Goal: Communication & Community: Answer question/provide support

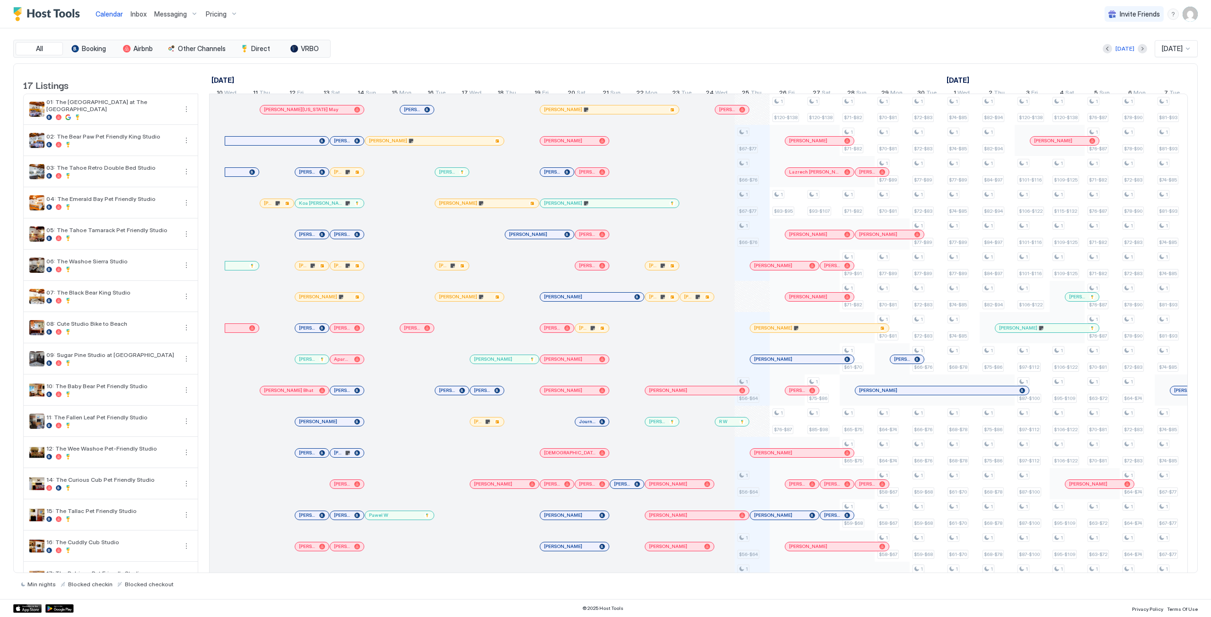
scroll to position [0, 525]
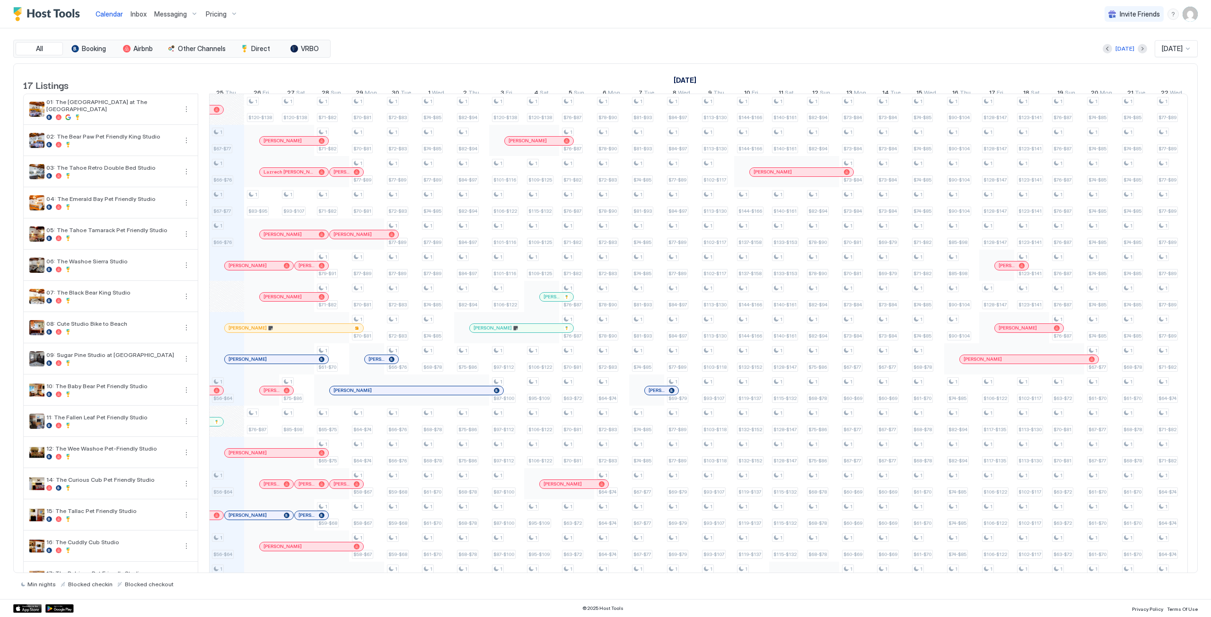
click at [142, 18] on link "Inbox" at bounding box center [139, 14] width 16 height 10
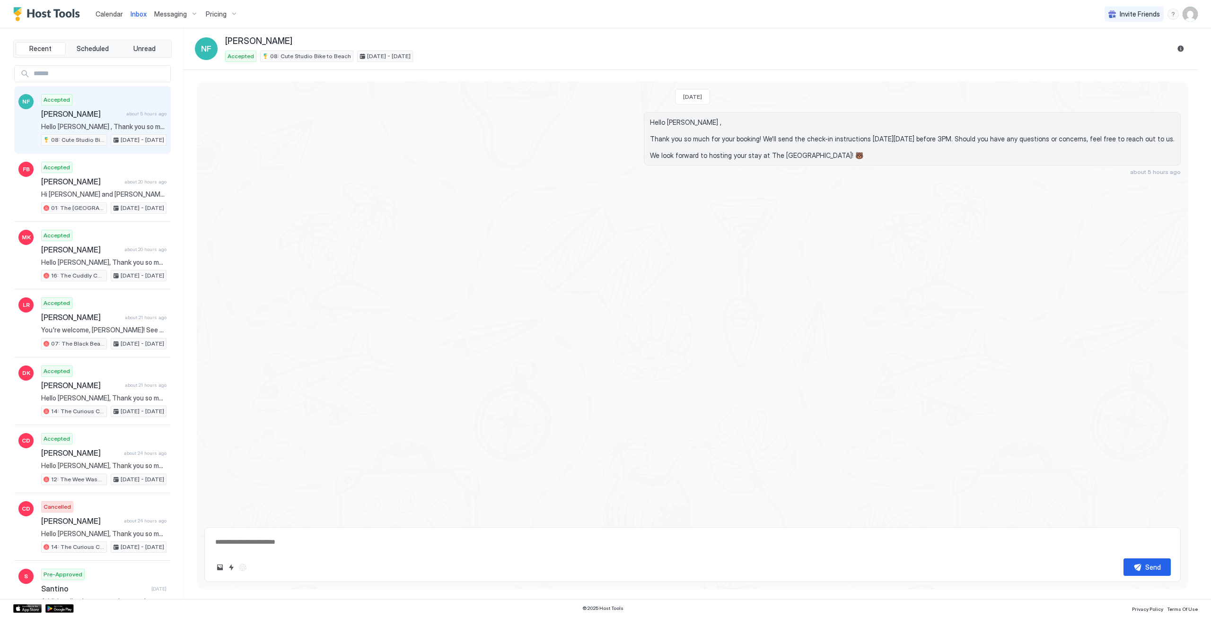
type textarea "*"
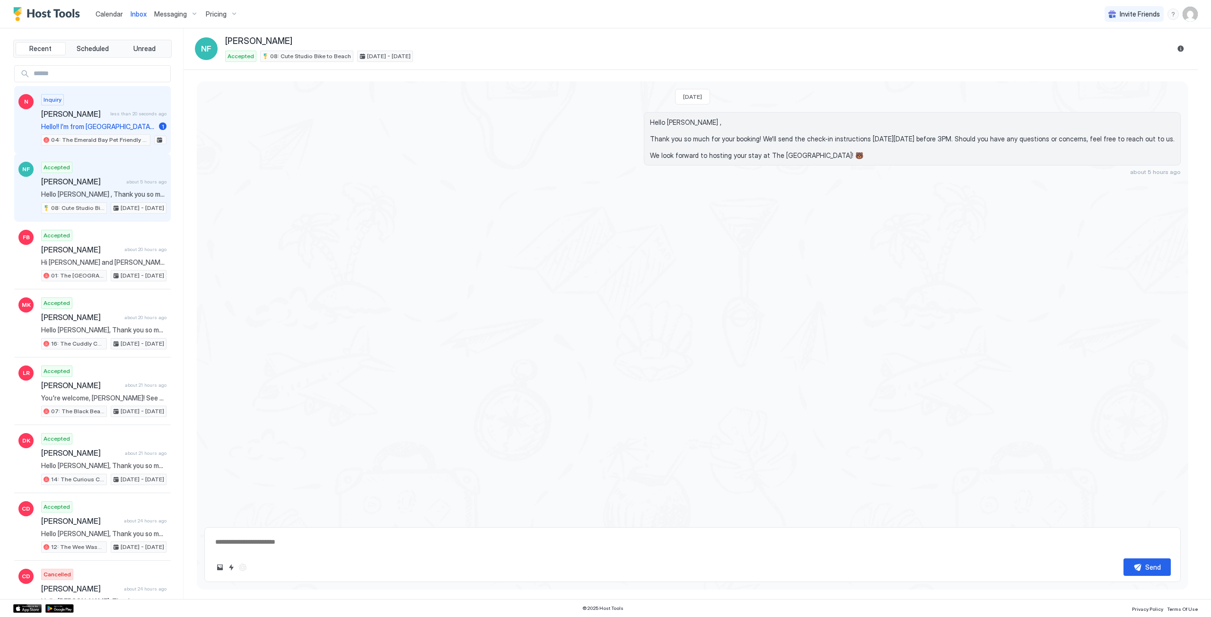
click at [110, 114] on span "less than 20 seconds ago" at bounding box center [138, 114] width 56 height 6
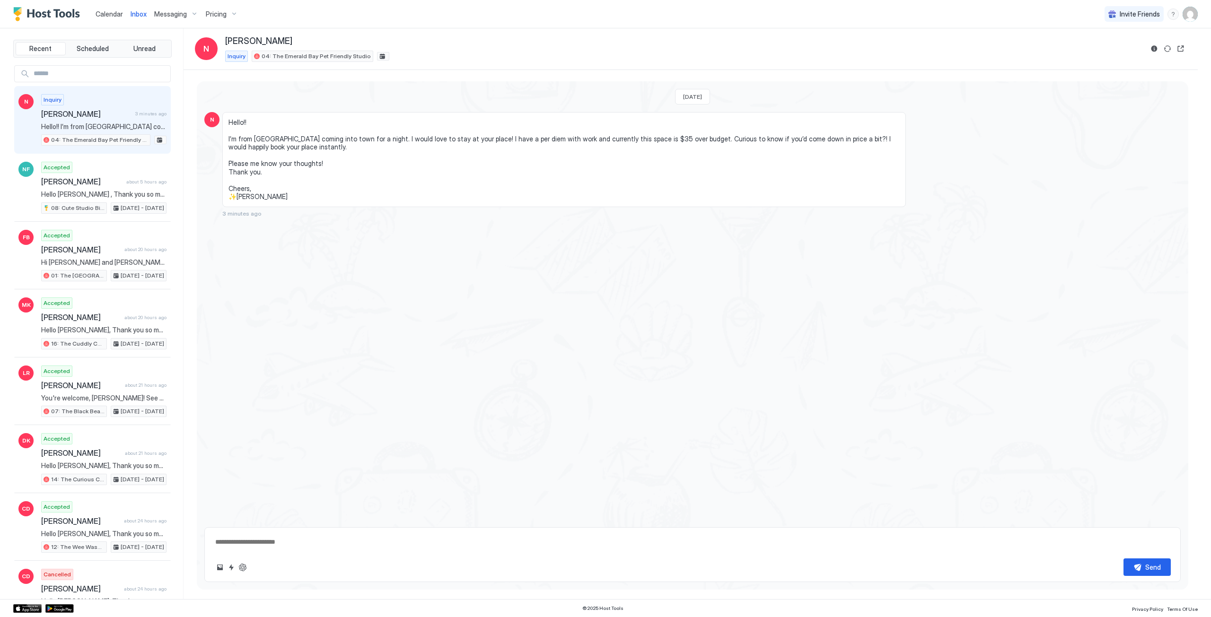
type textarea "*"
click at [97, 19] on div "Calendar" at bounding box center [109, 13] width 35 height 17
click at [105, 15] on span "Calendar" at bounding box center [109, 14] width 27 height 8
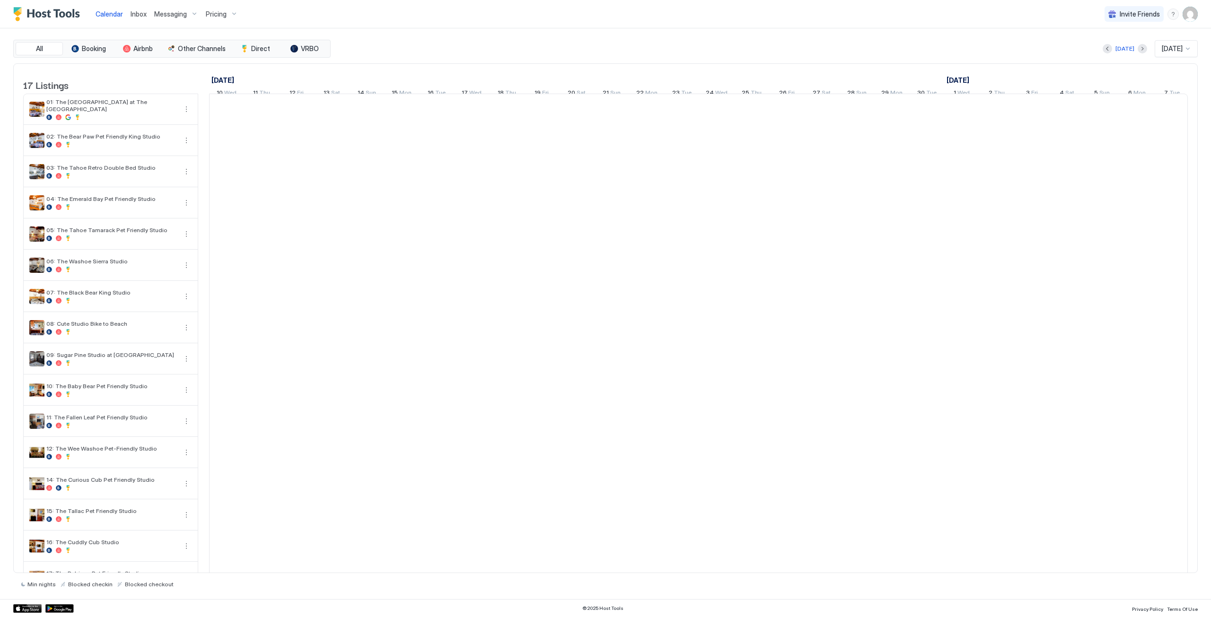
scroll to position [0, 525]
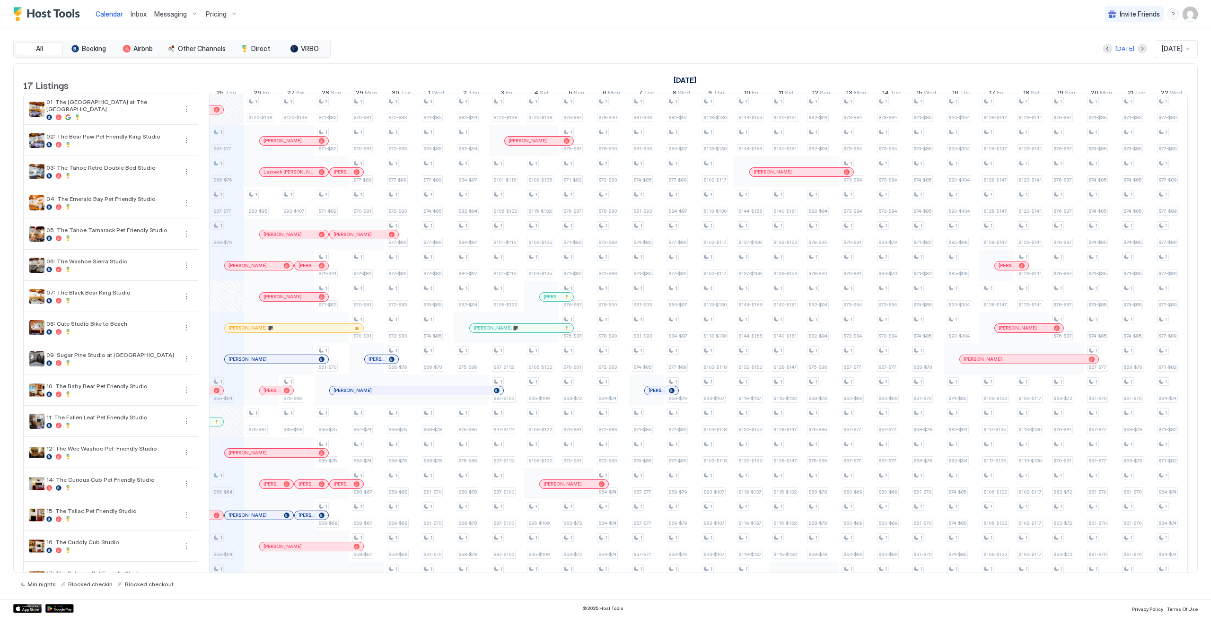
click at [232, 207] on div "1 $67-$77 1 $66-$76 1 $67-$77 1 $66-$76 1 $56-$64 1 $56-$64 1 $56-$64 1 $56-$64…" at bounding box center [874, 359] width 2380 height 530
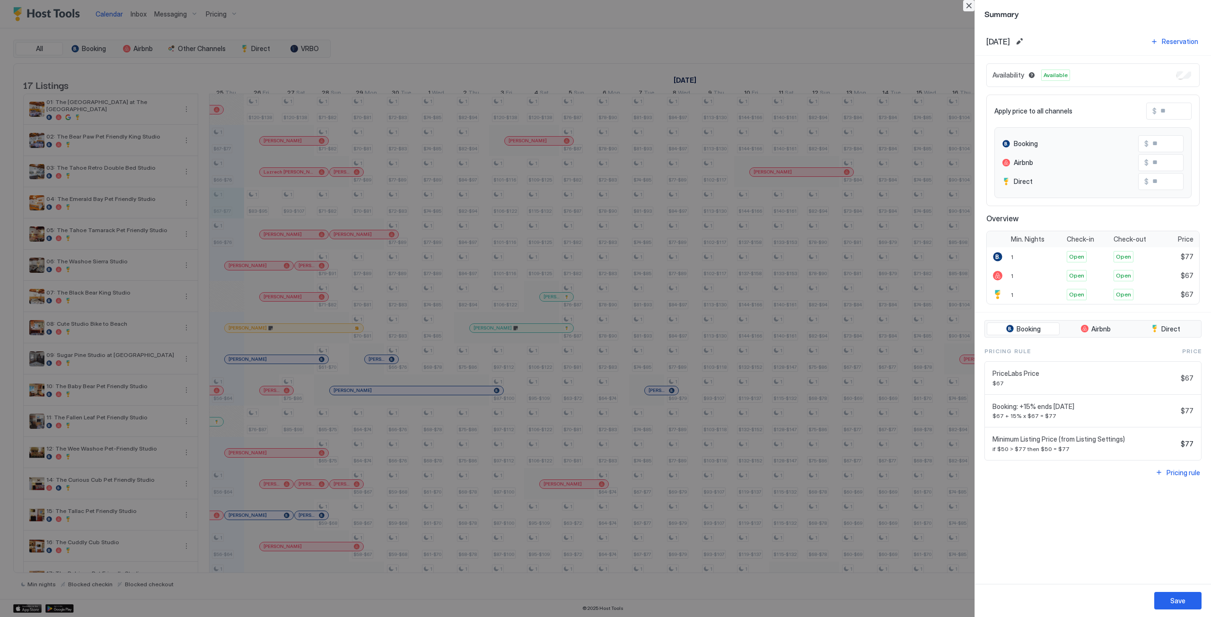
click at [969, 8] on button "Close" at bounding box center [968, 5] width 11 height 11
